Goal: Information Seeking & Learning: Learn about a topic

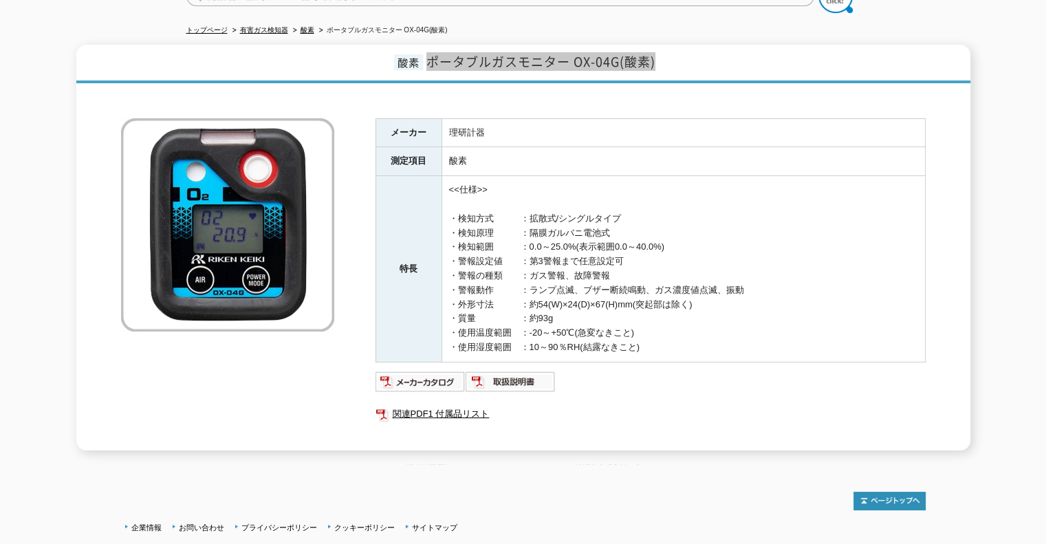
scroll to position [229, 0]
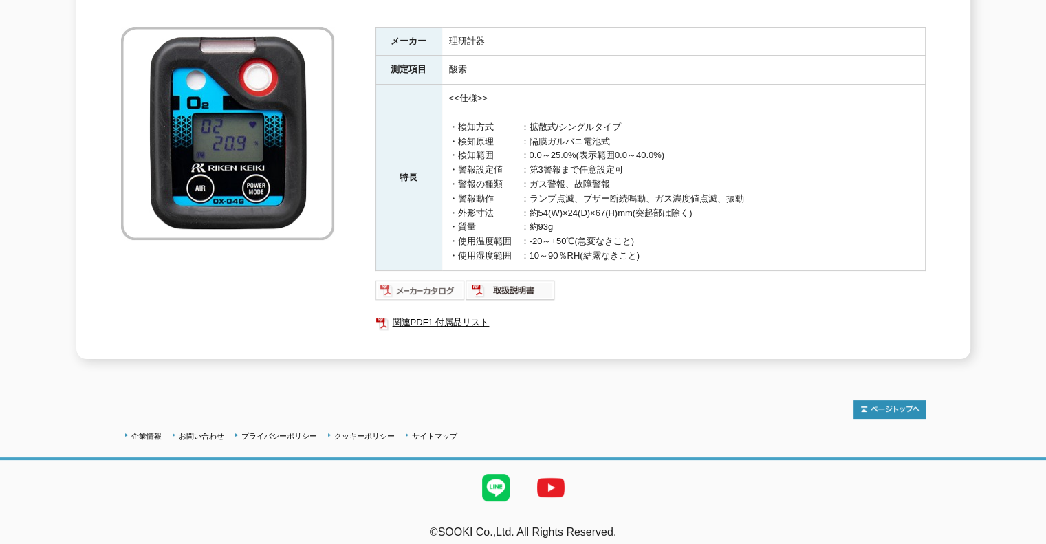
click at [406, 279] on img at bounding box center [420, 290] width 90 height 22
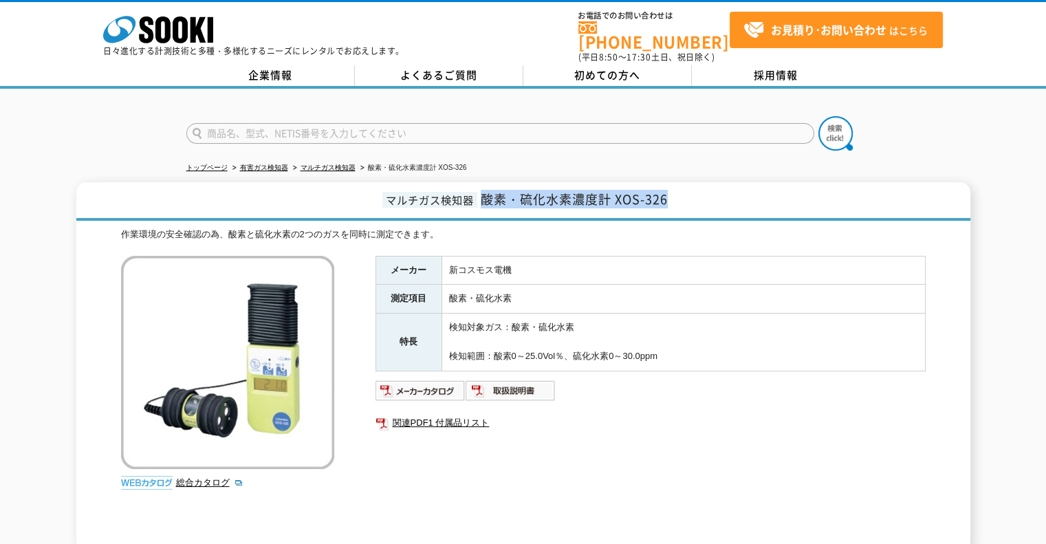
drag, startPoint x: 662, startPoint y: 195, endPoint x: 486, endPoint y: 192, distance: 175.4
click at [486, 192] on h1 "マルチガス検知器 酸素・硫化水素濃度計 XOS-326" at bounding box center [523, 201] width 894 height 39
copy span "酸素・硫化水素濃度計 XOS-326"
click at [444, 380] on img at bounding box center [420, 391] width 90 height 22
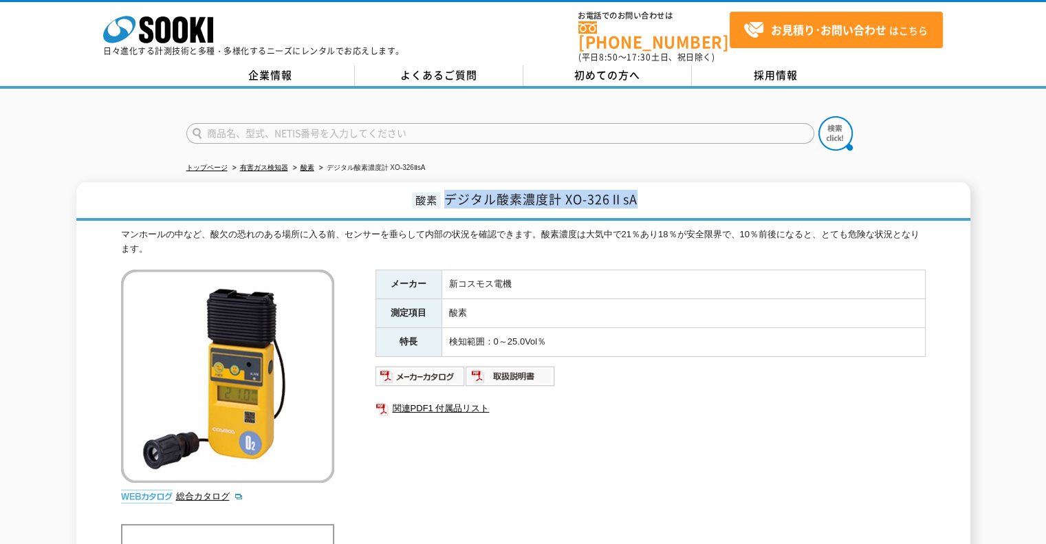
drag, startPoint x: 647, startPoint y: 195, endPoint x: 444, endPoint y: 189, distance: 202.9
click at [444, 189] on h1 "酸素 デジタル酸素濃度計 XO-326ⅡsA" at bounding box center [523, 201] width 894 height 39
copy span "デジタル酸素濃度計 XO-326ⅡsA"
click at [439, 366] on img at bounding box center [420, 376] width 90 height 22
